Goal: Transaction & Acquisition: Download file/media

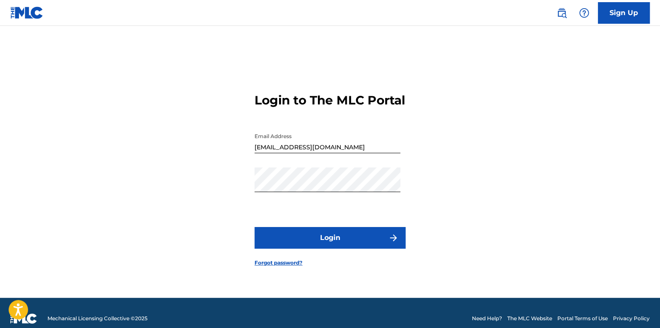
click at [309, 240] on button "Login" at bounding box center [329, 238] width 151 height 22
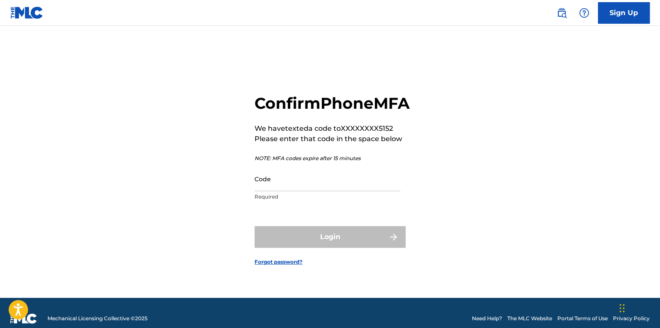
click at [292, 191] on input "Code" at bounding box center [327, 178] width 146 height 25
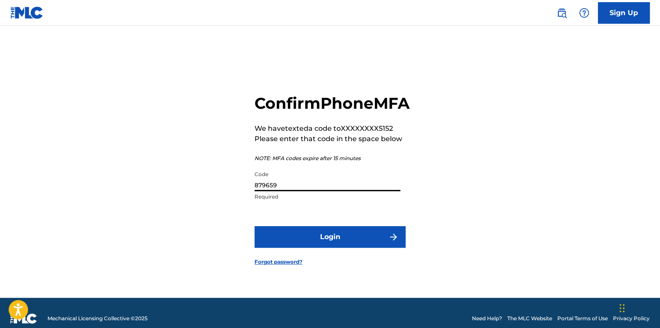
type input "879659"
click at [254, 226] on button "Login" at bounding box center [329, 237] width 151 height 22
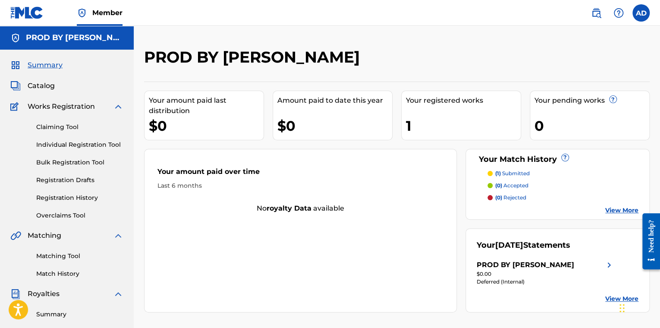
click at [543, 264] on div "PROD BY [PERSON_NAME]" at bounding box center [525, 265] width 97 height 10
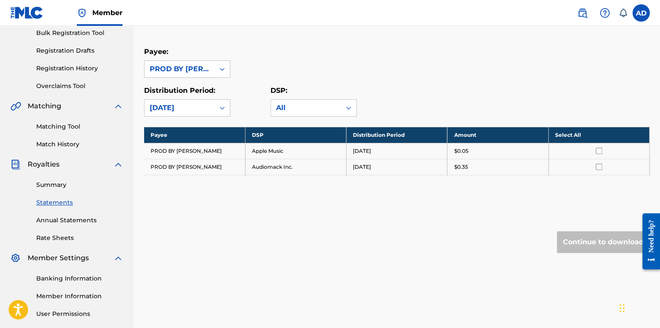
scroll to position [143, 0]
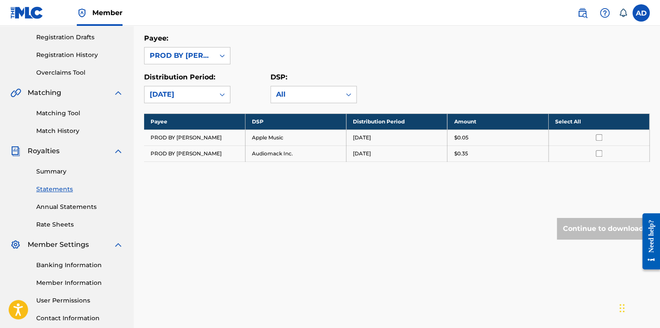
click at [171, 151] on td "PROD BY [PERSON_NAME]" at bounding box center [194, 153] width 101 height 16
click at [597, 152] on input "checkbox" at bounding box center [599, 153] width 6 height 6
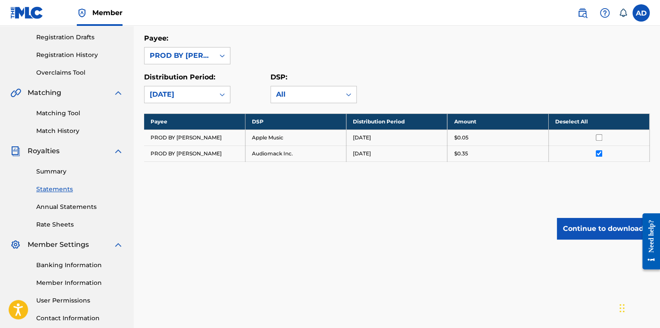
click at [604, 225] on button "Continue to download" at bounding box center [603, 229] width 93 height 22
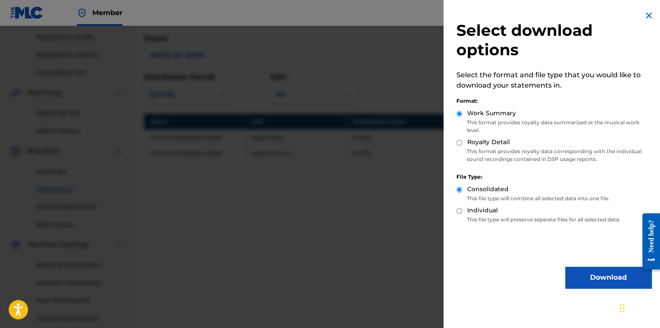
click at [582, 276] on button "Download" at bounding box center [608, 278] width 86 height 22
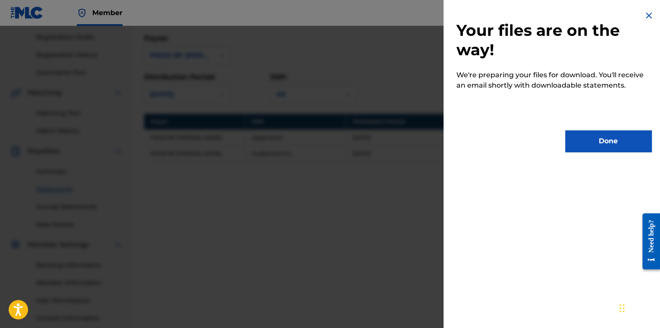
click at [591, 143] on button "Done" at bounding box center [608, 141] width 86 height 22
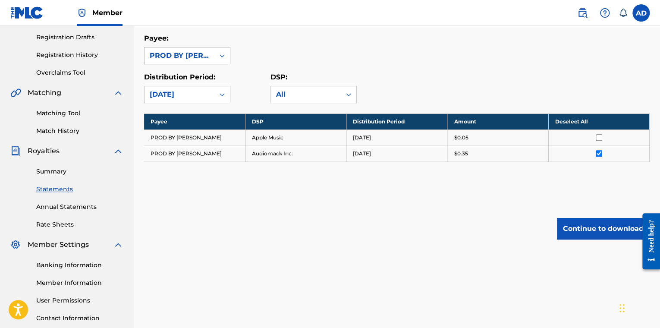
click at [220, 62] on div at bounding box center [222, 56] width 16 height 16
click at [635, 16] on label at bounding box center [640, 12] width 17 height 17
click at [641, 13] on input "AD Anthony DiStefano deedashstef@gmail.com Notification Preferences Profile Log…" at bounding box center [641, 13] width 0 height 0
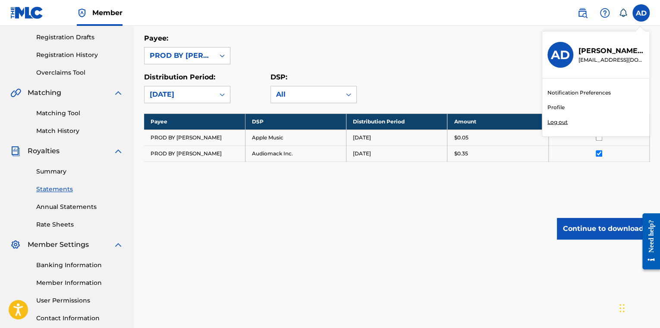
click at [635, 16] on div "AD AD Anthony DiStefano deedashstef@gmail.com Notification Preferences Profile …" at bounding box center [640, 12] width 17 height 17
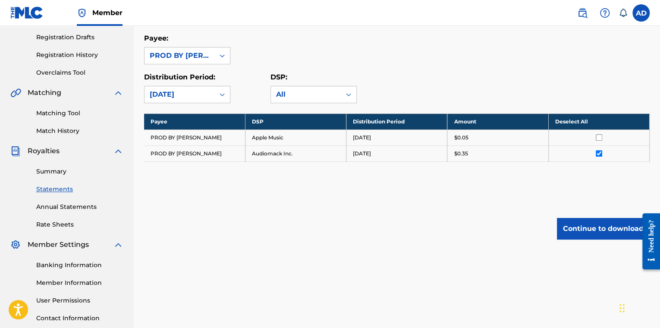
click at [62, 168] on link "Summary" at bounding box center [79, 171] width 87 height 9
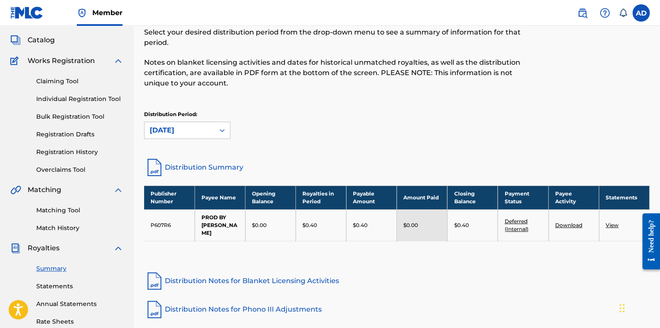
scroll to position [72, 0]
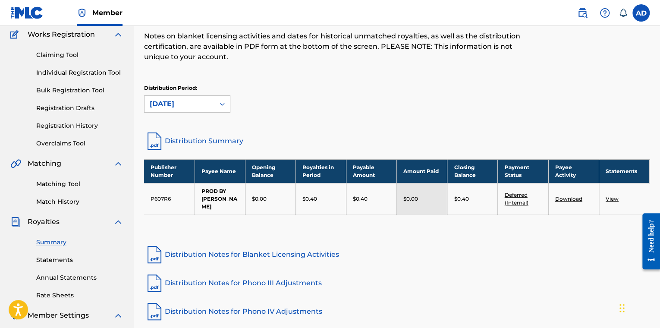
click at [513, 193] on link "Deferred (Internal)" at bounding box center [516, 198] width 24 height 14
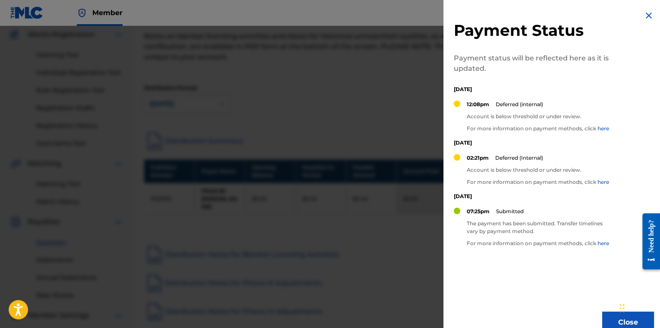
scroll to position [16, 0]
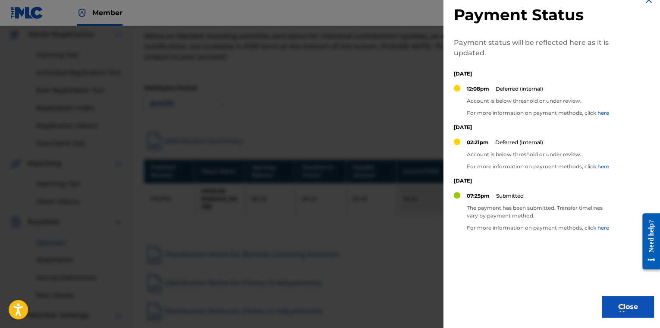
click at [614, 301] on button "Close" at bounding box center [628, 307] width 52 height 22
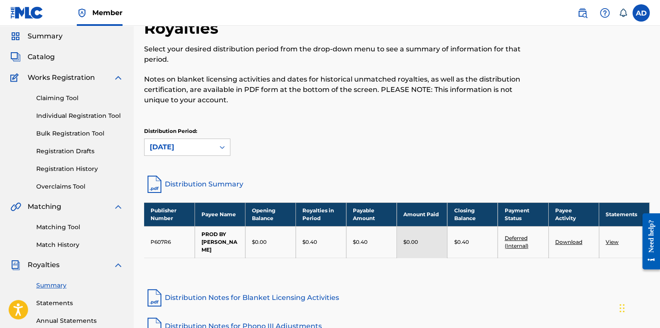
scroll to position [0, 0]
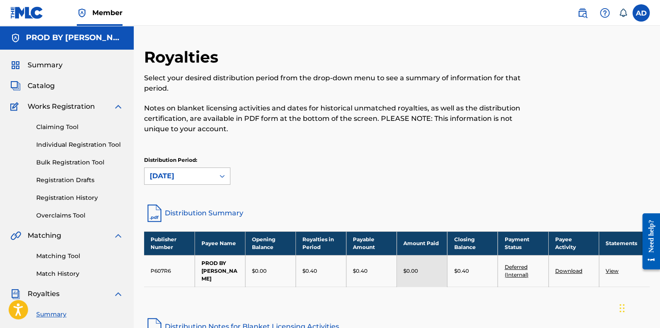
click at [217, 182] on div at bounding box center [222, 176] width 16 height 16
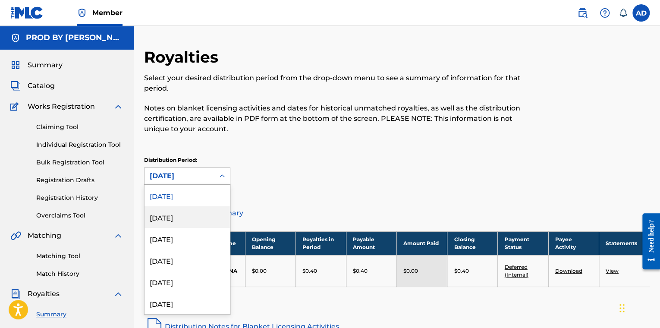
click at [196, 212] on div "July 2025" at bounding box center [186, 217] width 85 height 22
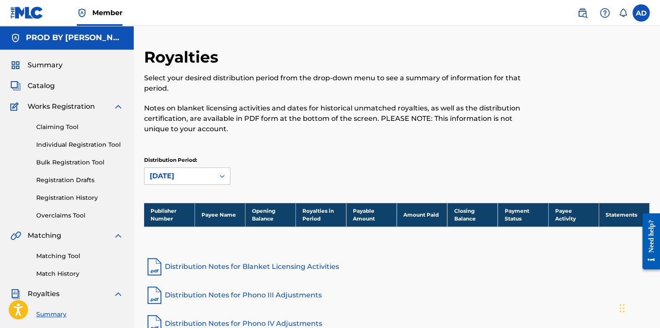
click at [197, 181] on div "July 2025" at bounding box center [180, 176] width 60 height 10
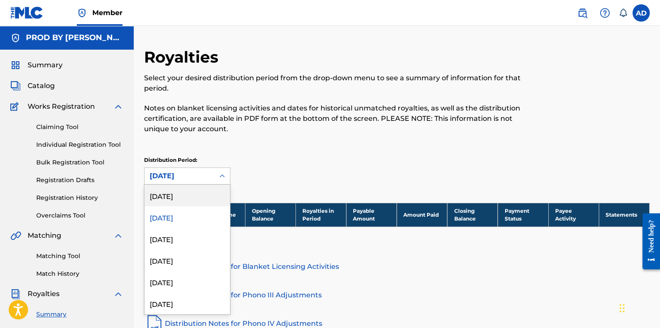
click at [178, 192] on div "[DATE]" at bounding box center [186, 196] width 85 height 22
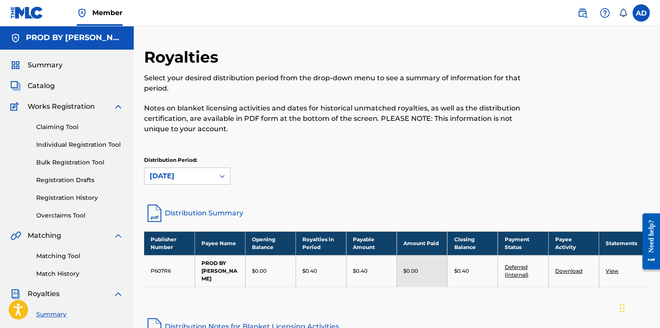
click at [53, 69] on span "Summary" at bounding box center [45, 65] width 35 height 10
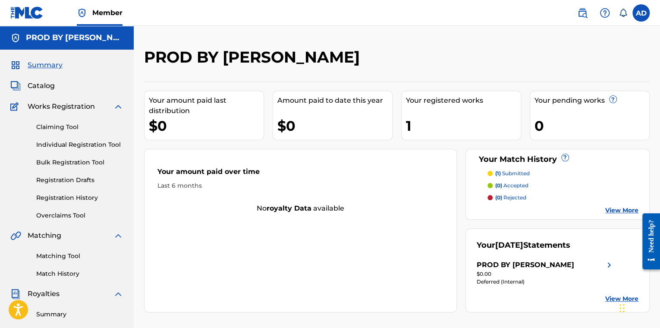
click at [398, 116] on div "Your amount paid last distribution $0 Amount paid to date this year $0 Your reg…" at bounding box center [396, 197] width 505 height 231
click at [409, 113] on div "Your registered works 1" at bounding box center [461, 116] width 120 height 50
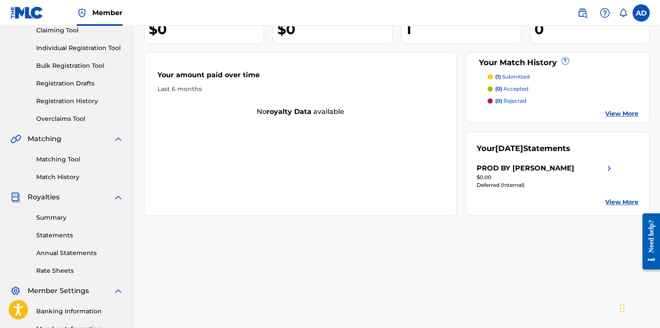
scroll to position [207, 0]
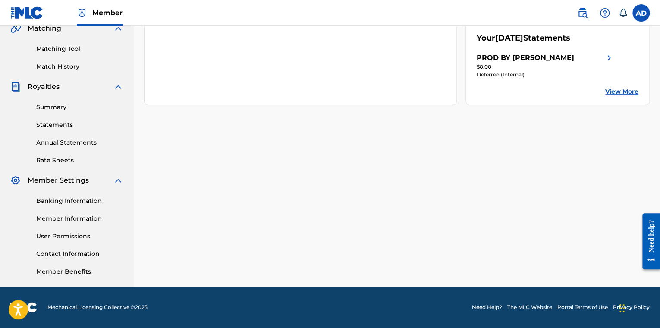
click at [621, 88] on link "View More" at bounding box center [621, 91] width 33 height 9
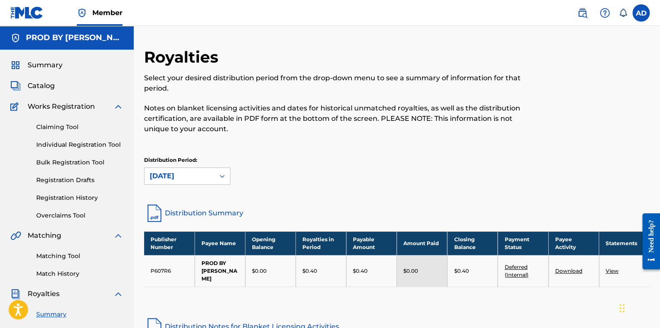
click at [74, 255] on link "Matching Tool" at bounding box center [79, 255] width 87 height 9
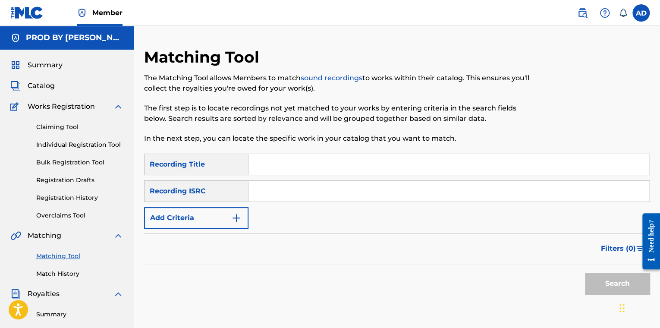
click at [59, 273] on link "Match History" at bounding box center [79, 273] width 87 height 9
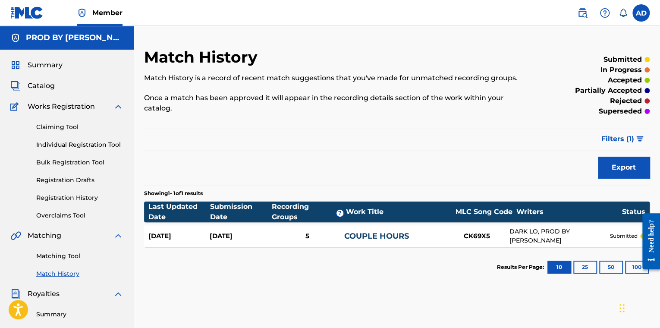
click at [379, 231] on link "COUPLE HOURS" at bounding box center [376, 235] width 65 height 9
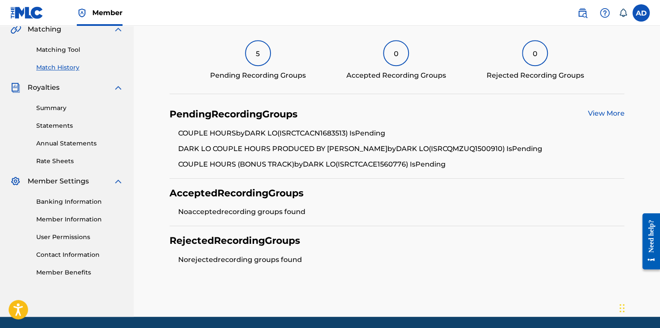
scroll to position [216, 0]
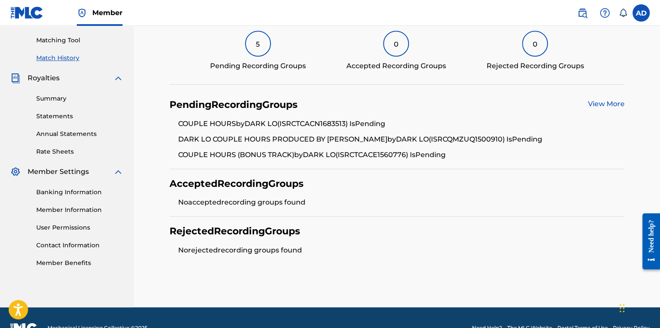
click at [59, 118] on link "Statements" at bounding box center [79, 116] width 87 height 9
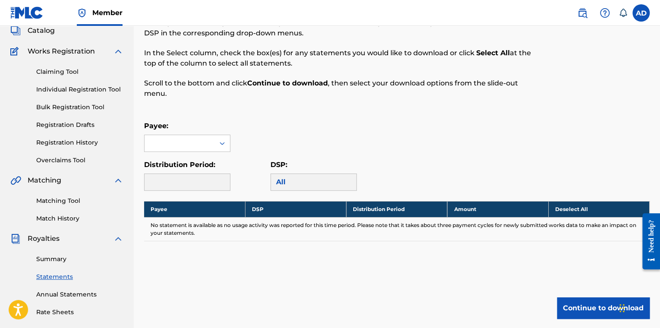
scroll to position [72, 0]
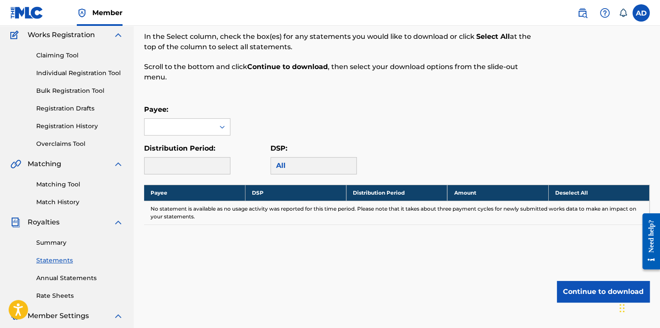
click at [57, 295] on link "Rate Sheets" at bounding box center [79, 295] width 87 height 9
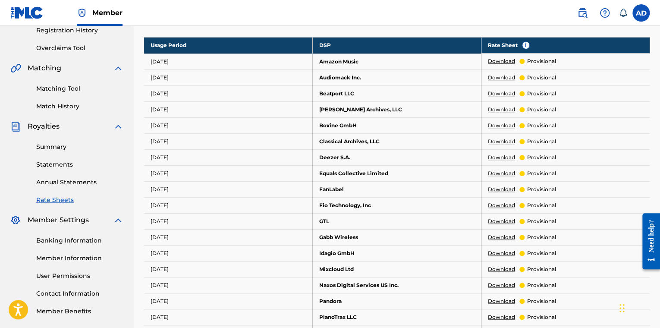
scroll to position [72, 0]
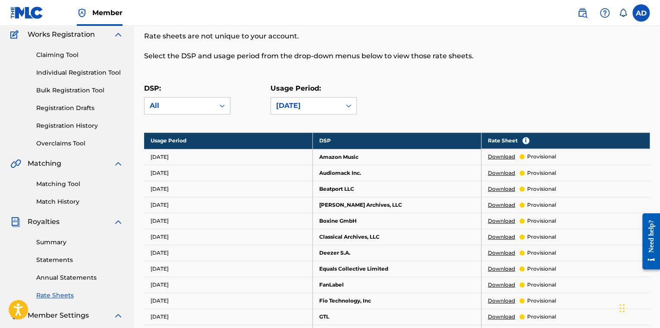
click at [63, 54] on link "Claiming Tool" at bounding box center [79, 54] width 87 height 9
